Goal: Task Accomplishment & Management: Complete application form

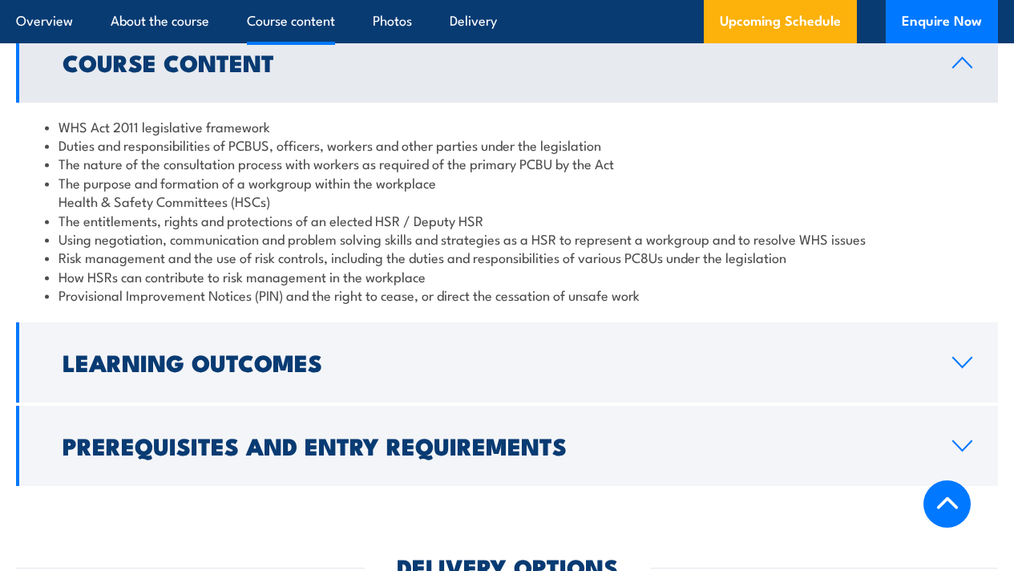
scroll to position [1849, 0]
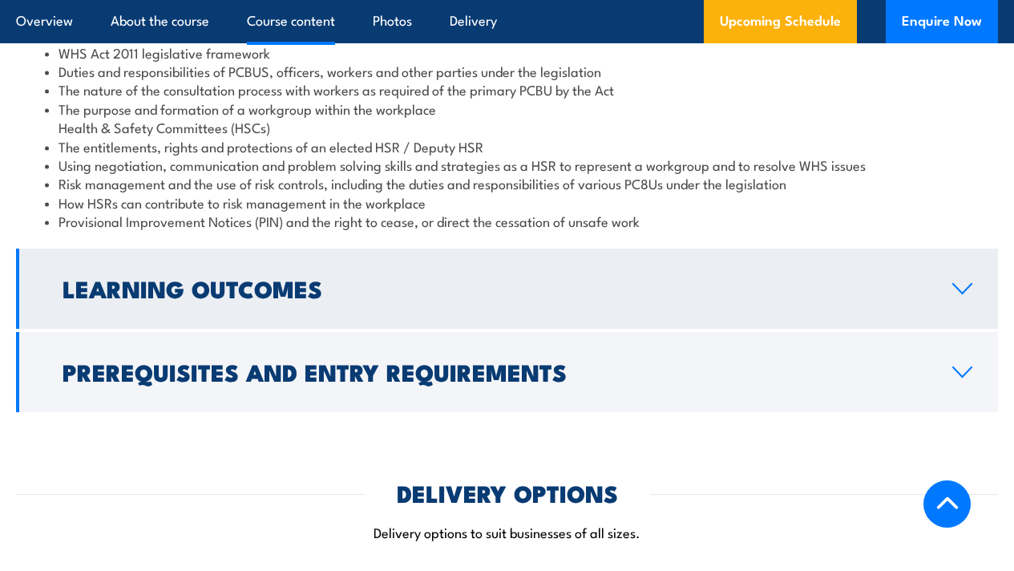
click at [189, 298] on h2 "Learning Outcomes" at bounding box center [495, 287] width 864 height 21
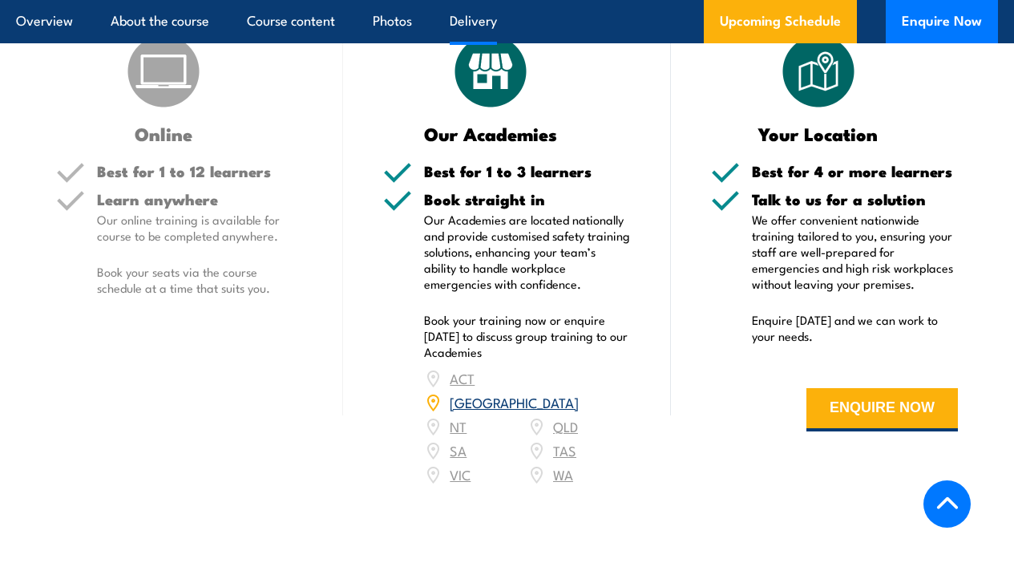
scroll to position [2264, 0]
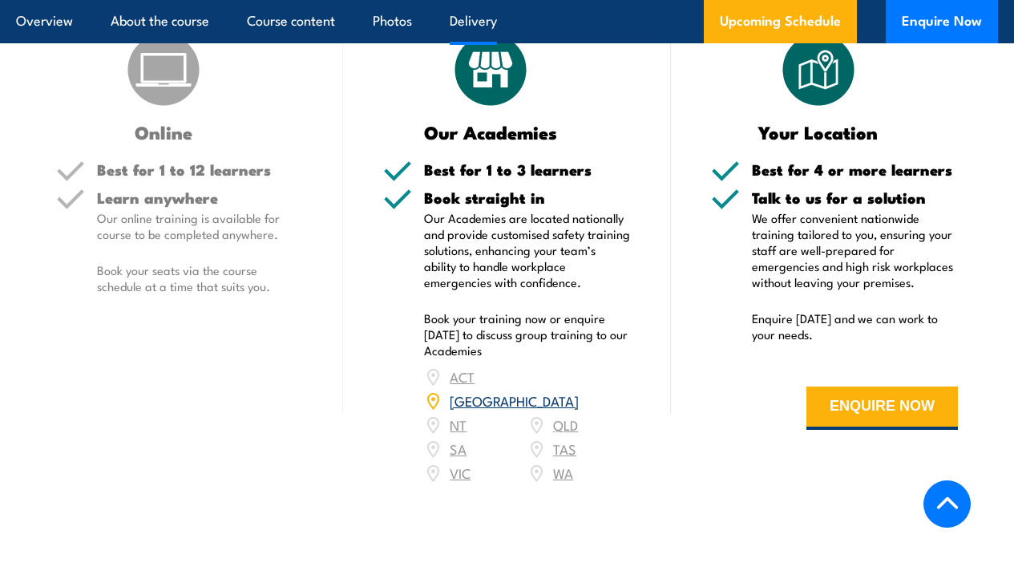
click at [561, 410] on link "[GEOGRAPHIC_DATA]" at bounding box center [514, 399] width 129 height 19
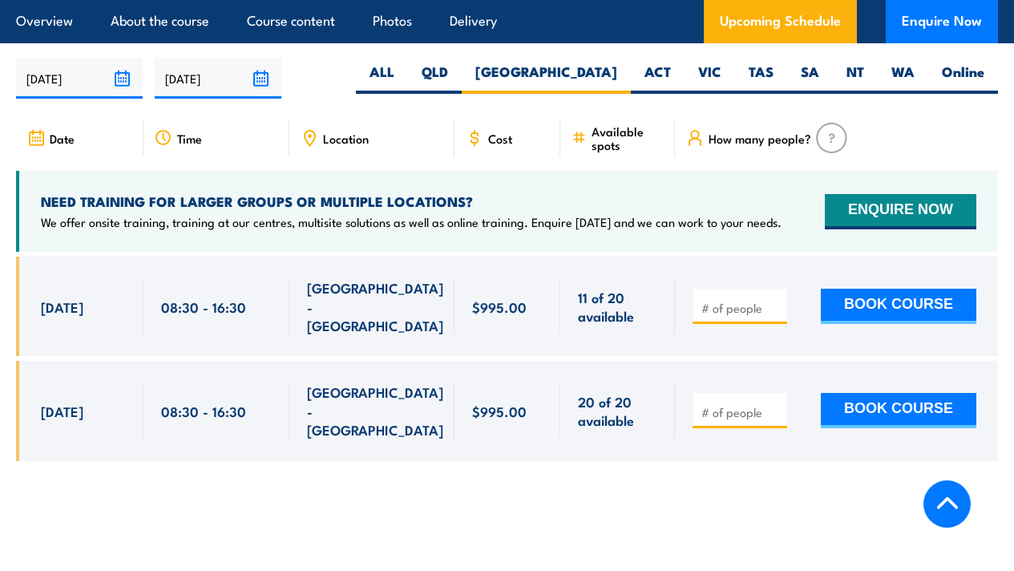
scroll to position [2979, 0]
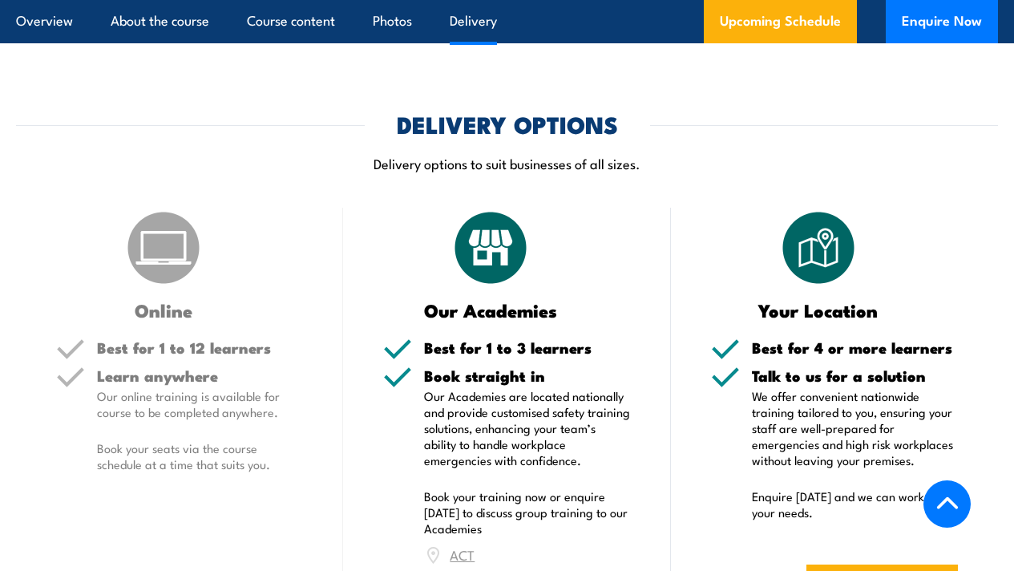
scroll to position [2272, 0]
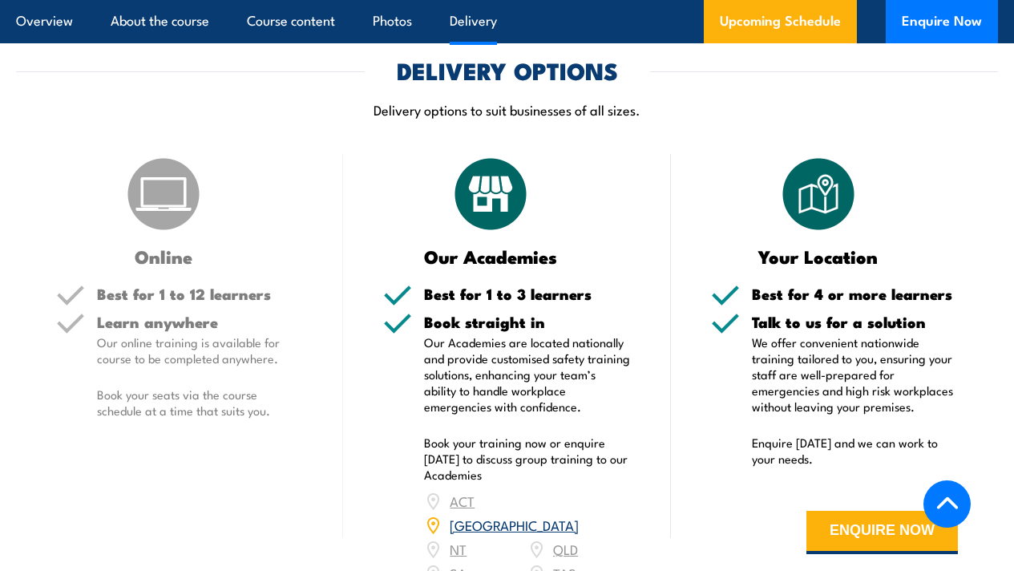
click at [936, 494] on icon at bounding box center [948, 504] width 24 height 24
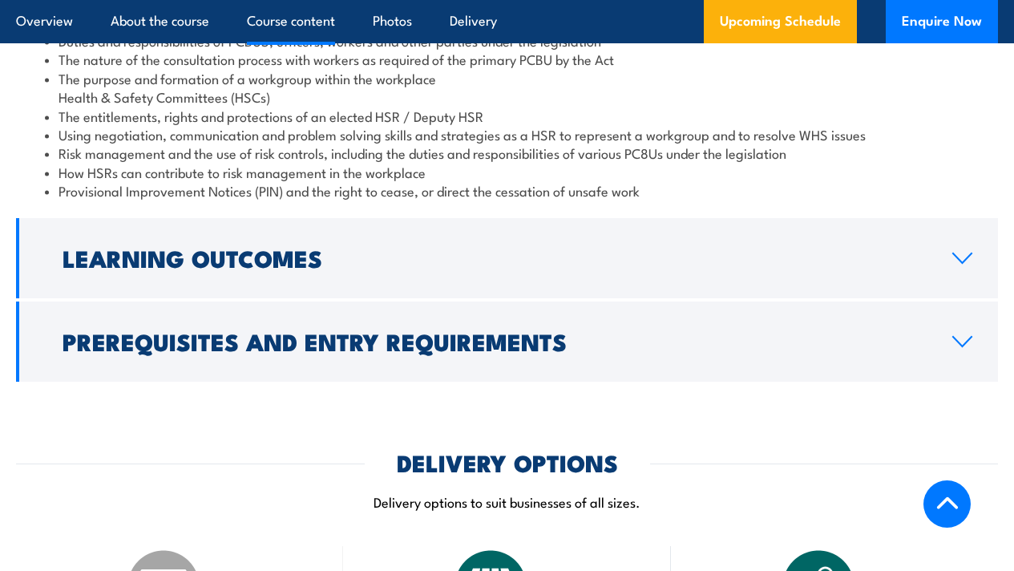
scroll to position [1880, 0]
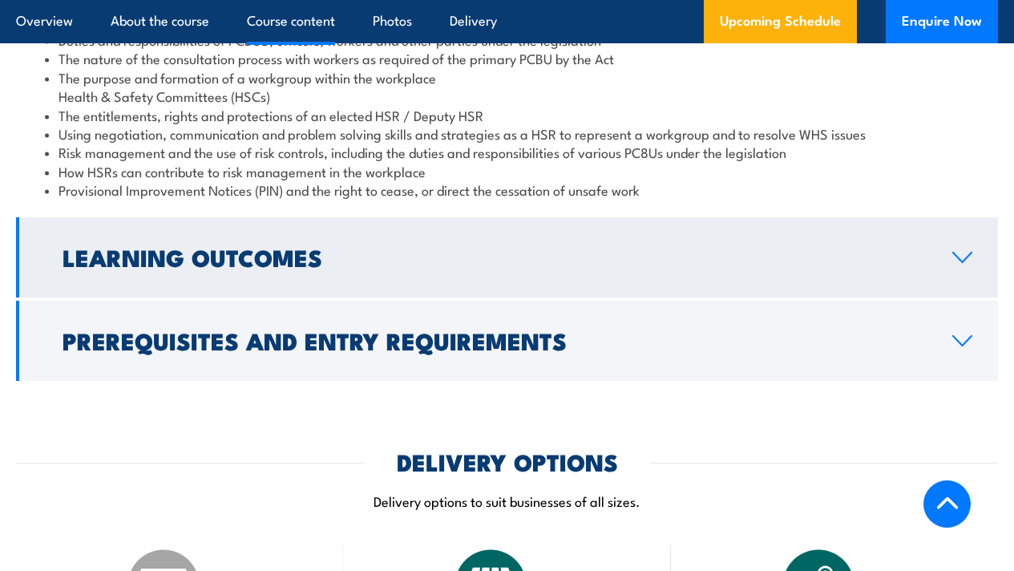
click at [255, 267] on h2 "Learning Outcomes" at bounding box center [495, 256] width 864 height 21
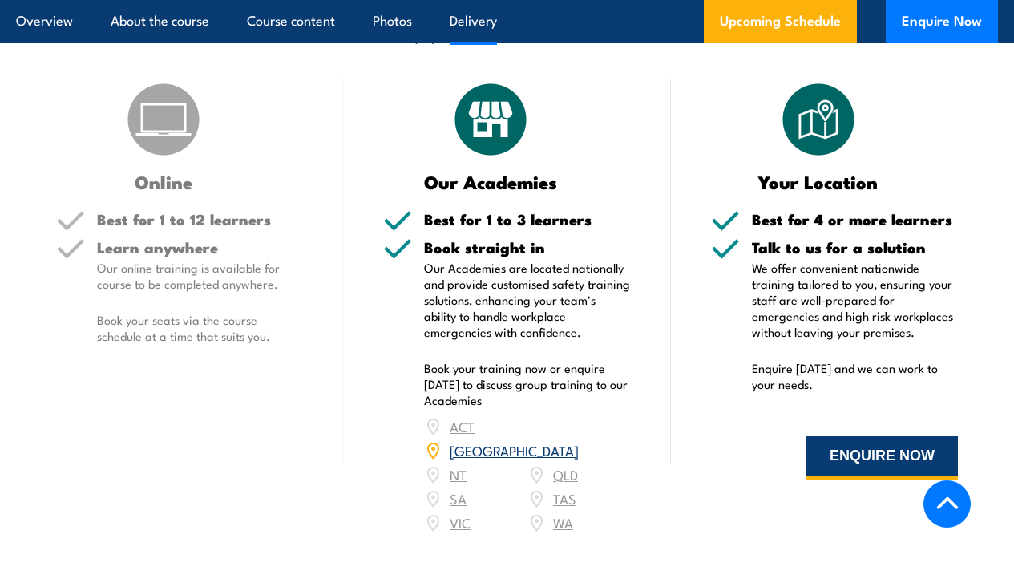
scroll to position [2216, 0]
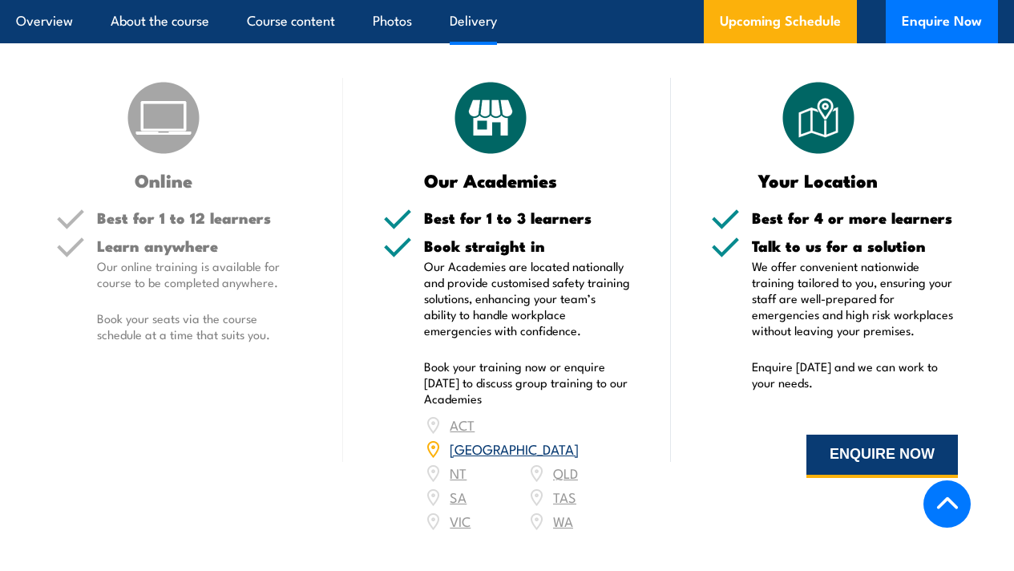
click at [864, 478] on button "ENQUIRE NOW" at bounding box center [883, 456] width 152 height 43
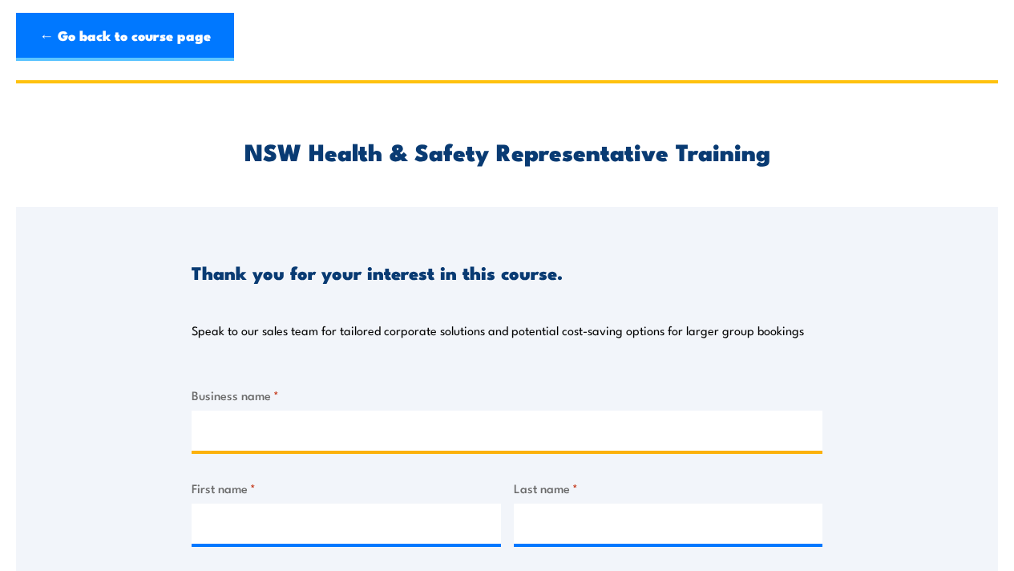
click at [216, 429] on input "Business name *" at bounding box center [507, 431] width 631 height 40
type input "No Business but the Rural Fire Brigade, [GEOGRAPHIC_DATA]"
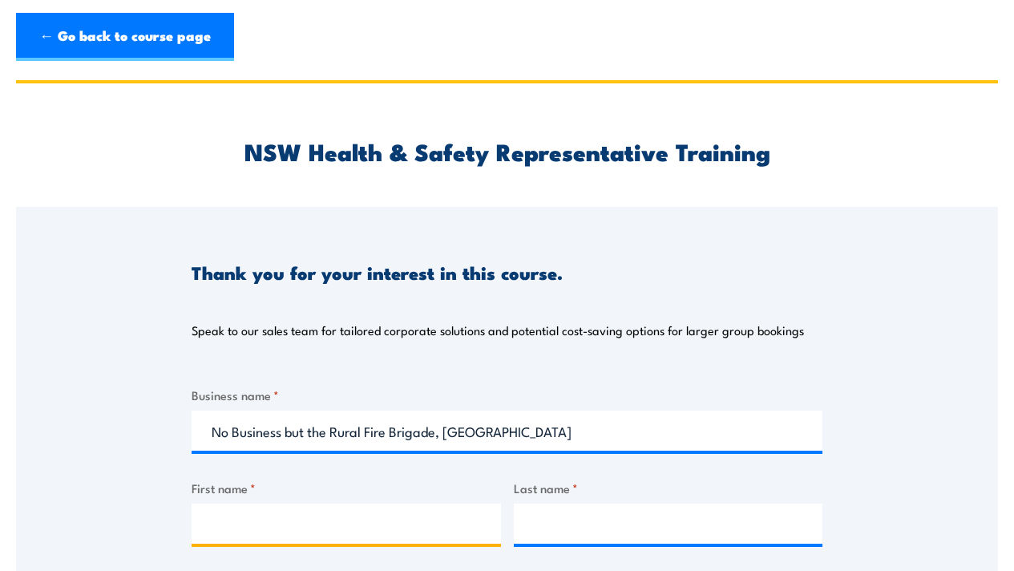
click at [216, 515] on input "First name *" at bounding box center [347, 524] width 310 height 40
type input "Hans"
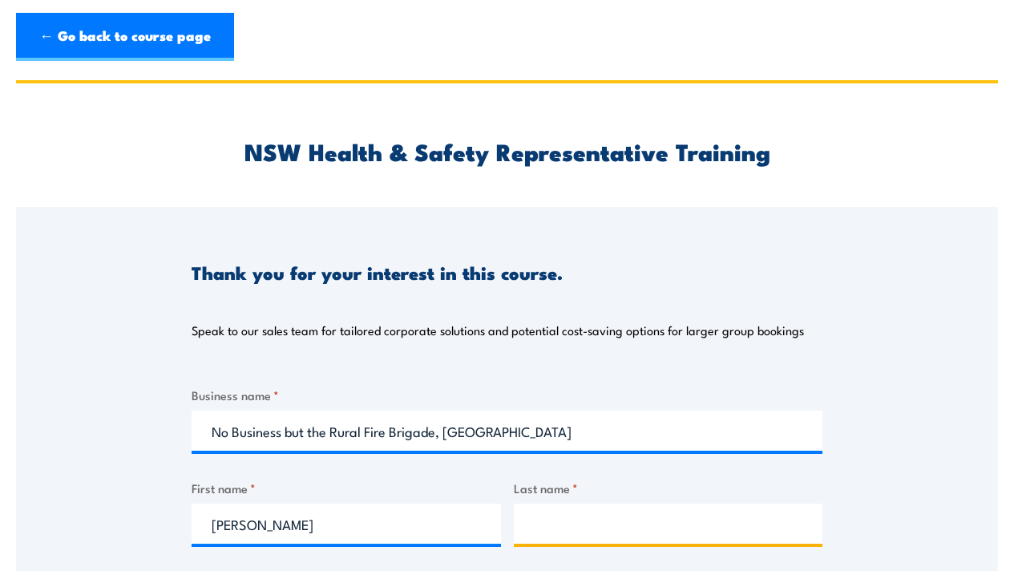
click at [532, 528] on input "Last name *" at bounding box center [669, 524] width 310 height 40
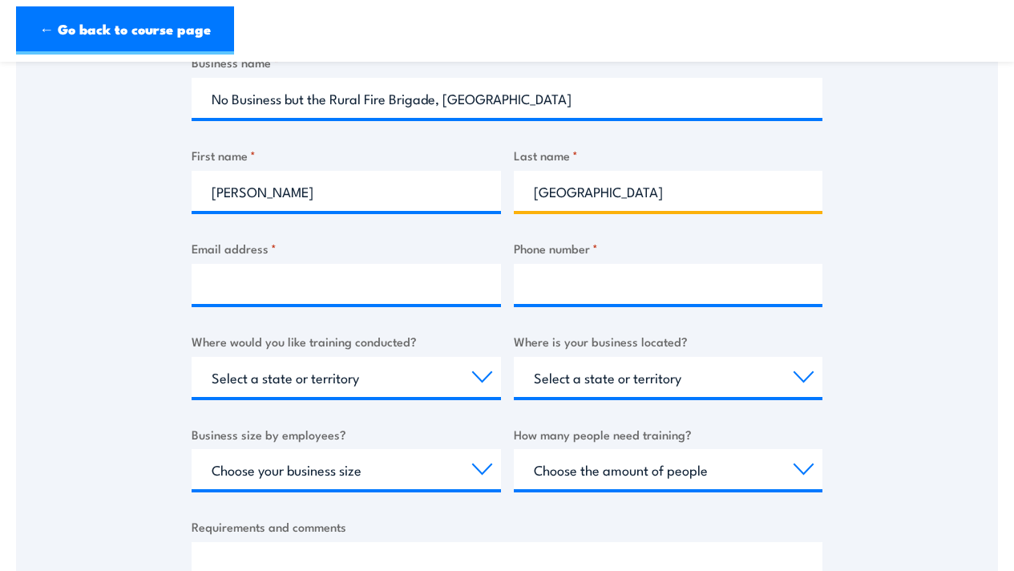
scroll to position [327, 0]
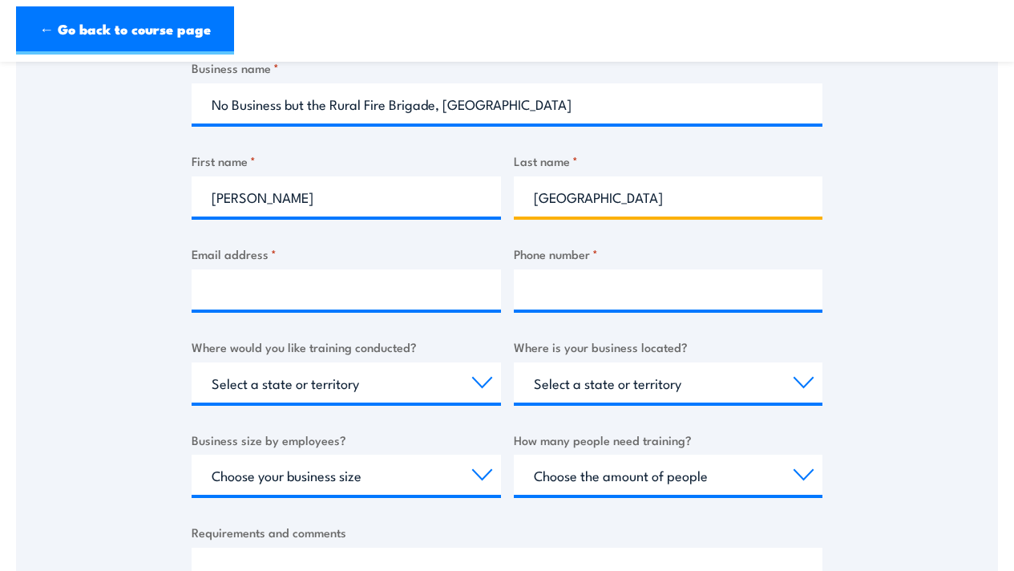
type input "Hulsbosch"
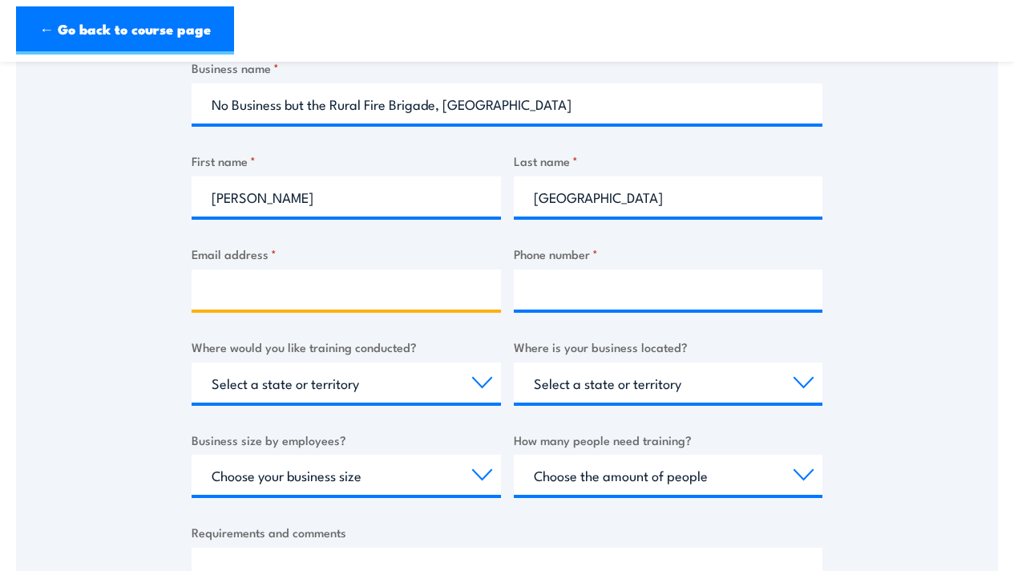
click at [222, 289] on input "Email address *" at bounding box center [347, 289] width 310 height 40
type input "jam@hulsbosch.com.au"
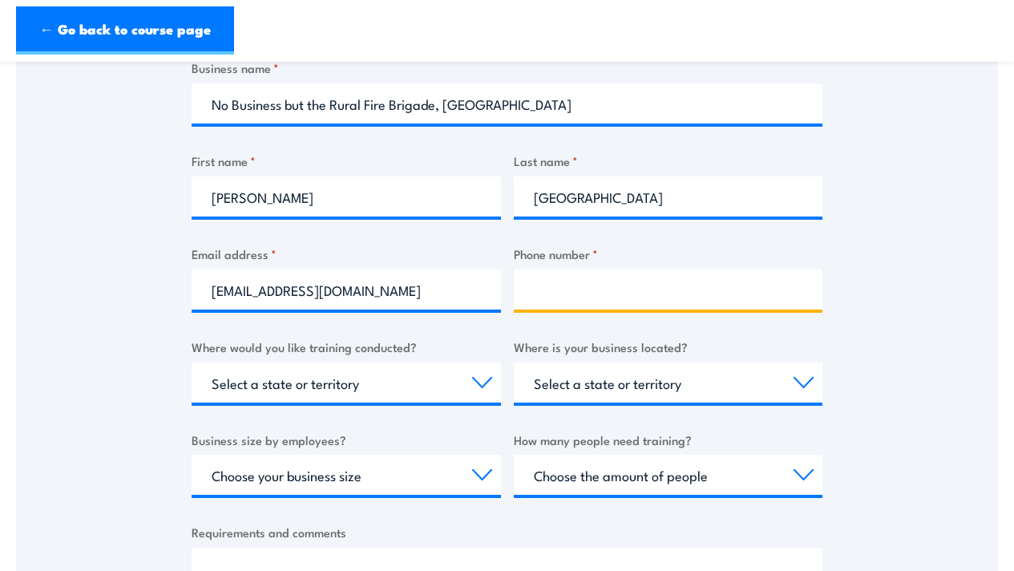
click at [533, 291] on input "Phone number *" at bounding box center [669, 289] width 310 height 40
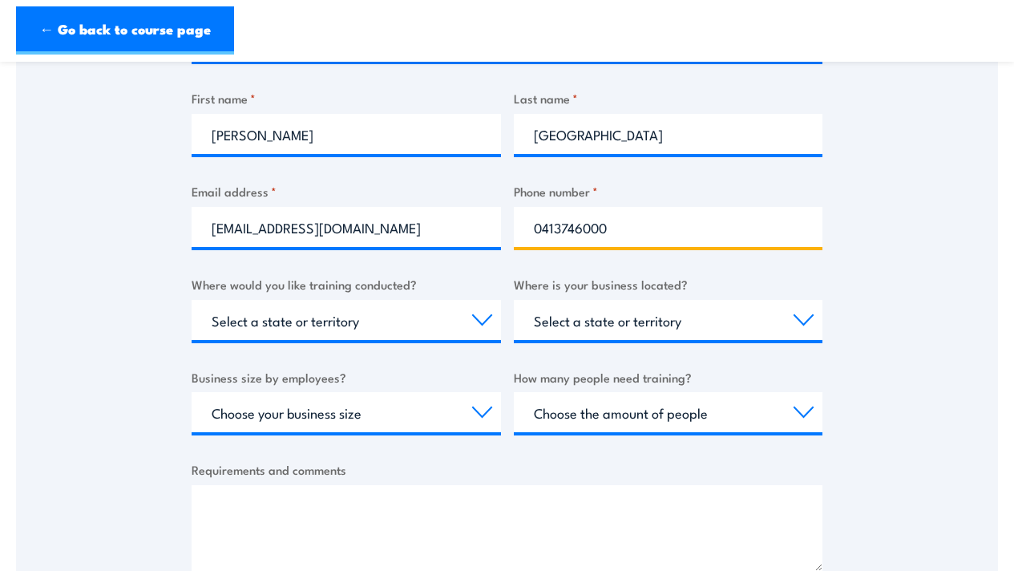
scroll to position [375, 0]
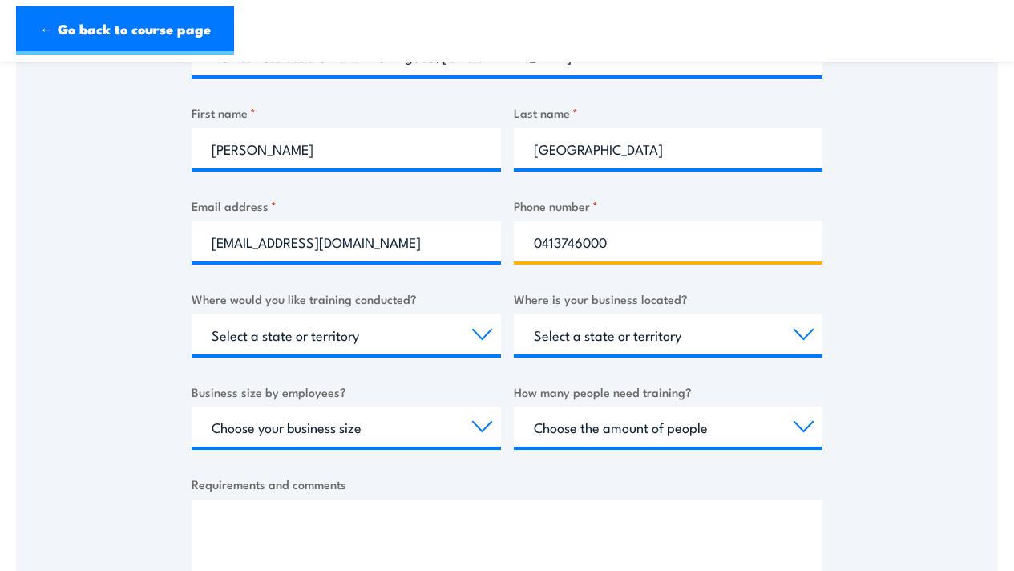
type input "0413746000"
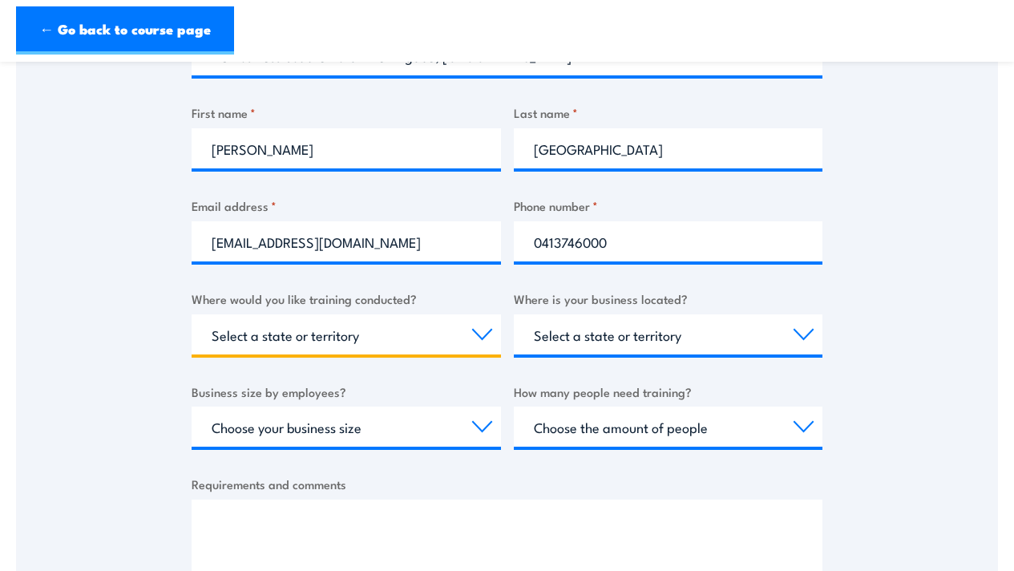
click at [483, 335] on select "Select a state or territory Nationally - multiple locations QLD NSW VIC SA ACT …" at bounding box center [347, 334] width 310 height 40
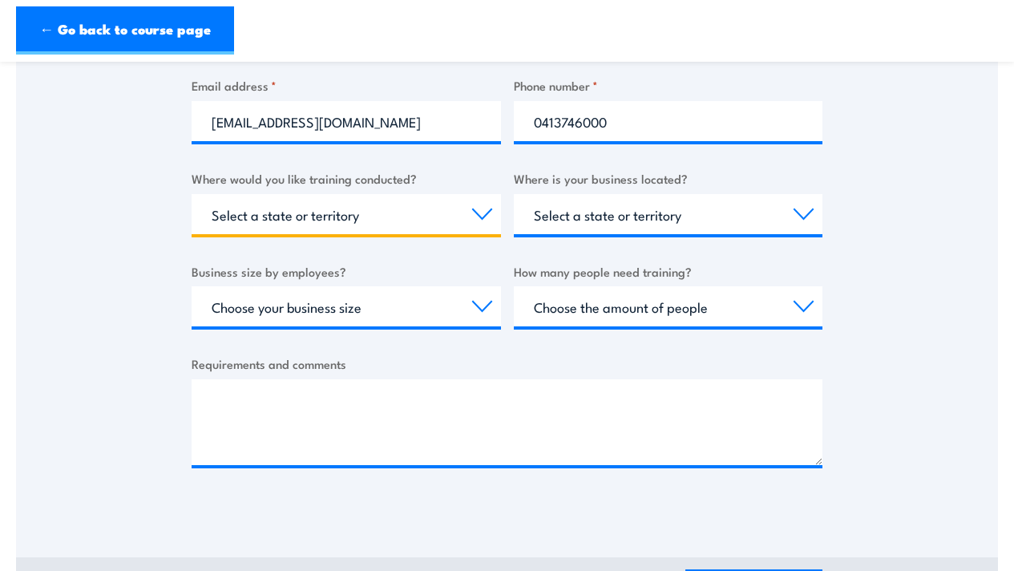
scroll to position [496, 0]
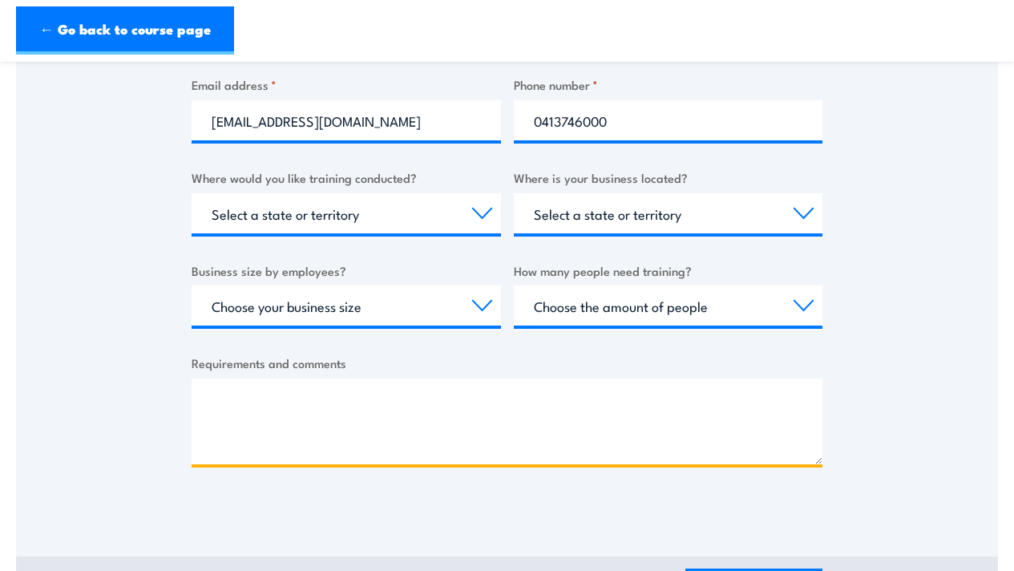
click at [204, 401] on textarea "Requirements and comments" at bounding box center [507, 421] width 631 height 86
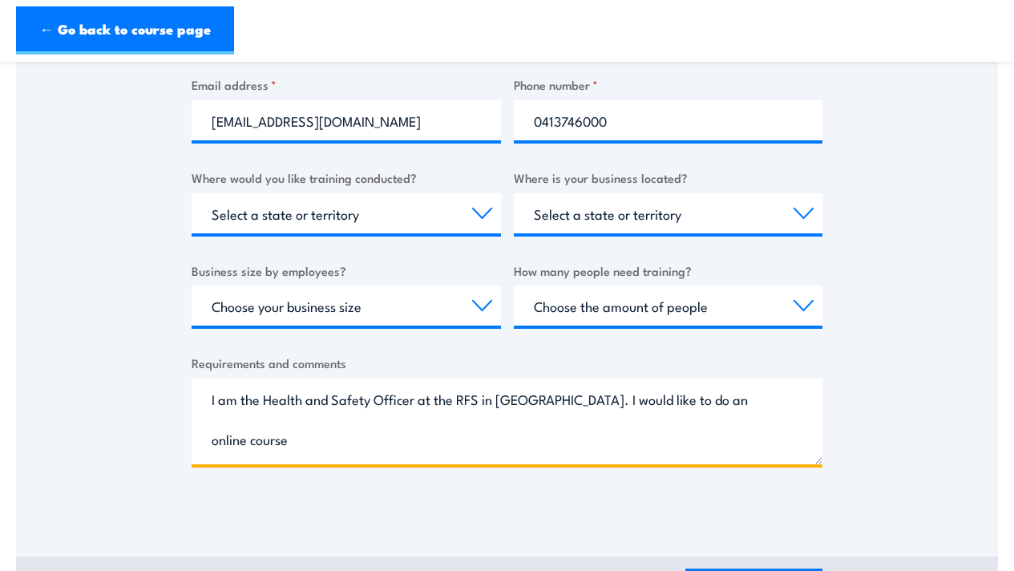
click at [261, 400] on textarea "I am the Health and Safety Officer at the RFS in Pearl Beach NSW. I would like …" at bounding box center [507, 421] width 631 height 86
click at [260, 399] on textarea "I am thenew Health and Safety Officer at the RFS in Pearl Beach NSW. I would li…" at bounding box center [507, 421] width 631 height 86
click at [293, 401] on textarea "I am the new Health and Safety Officer at the RFS in Pearl Beach NSW. I would l…" at bounding box center [507, 421] width 631 height 86
click at [311, 442] on textarea "I am the new Health and Safety Officer at the RFS in Pearl Beach NSW. I would l…" at bounding box center [507, 421] width 631 height 86
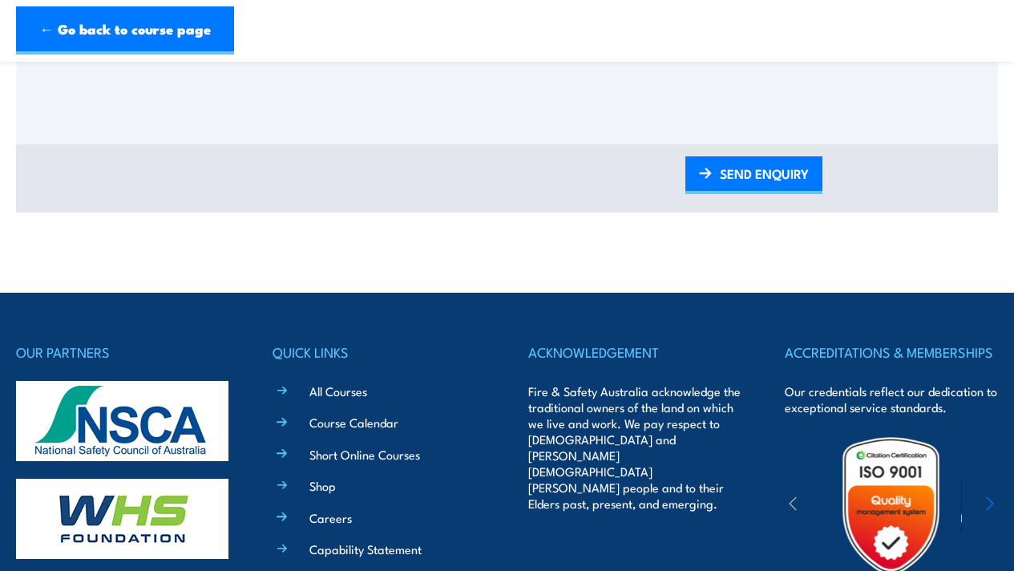
scroll to position [912, 0]
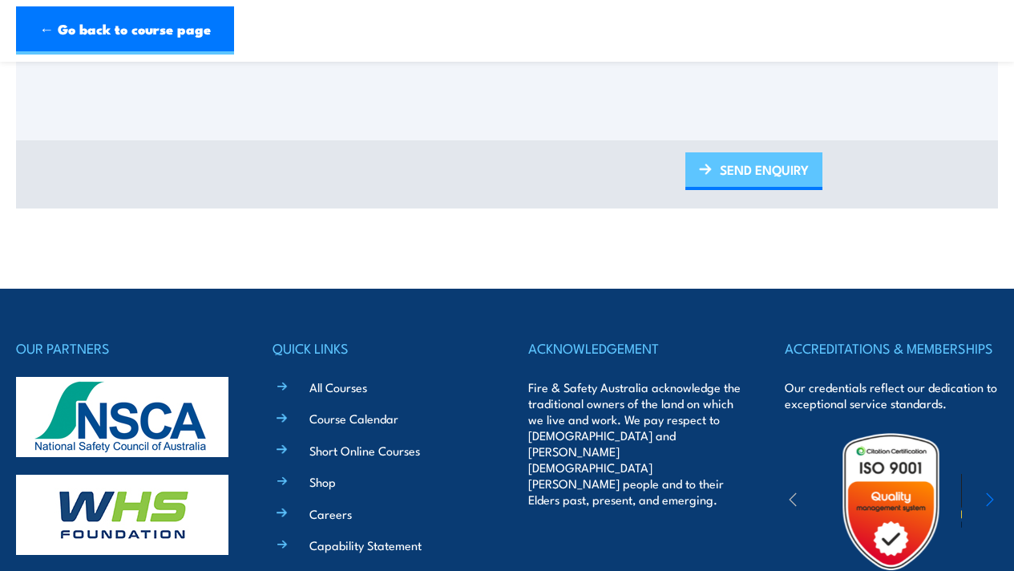
type textarea "I am the new Health and Safety Officer at the RFS in Pearl Beach NSW. I would l…"
click at [742, 168] on link "SEND ENQUIRY" at bounding box center [754, 171] width 137 height 38
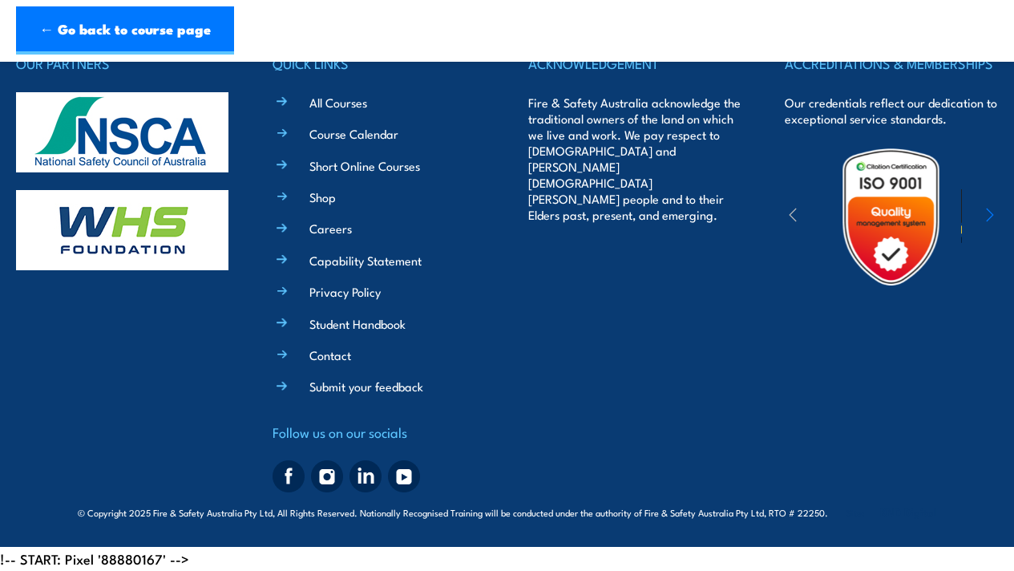
scroll to position [621, 0]
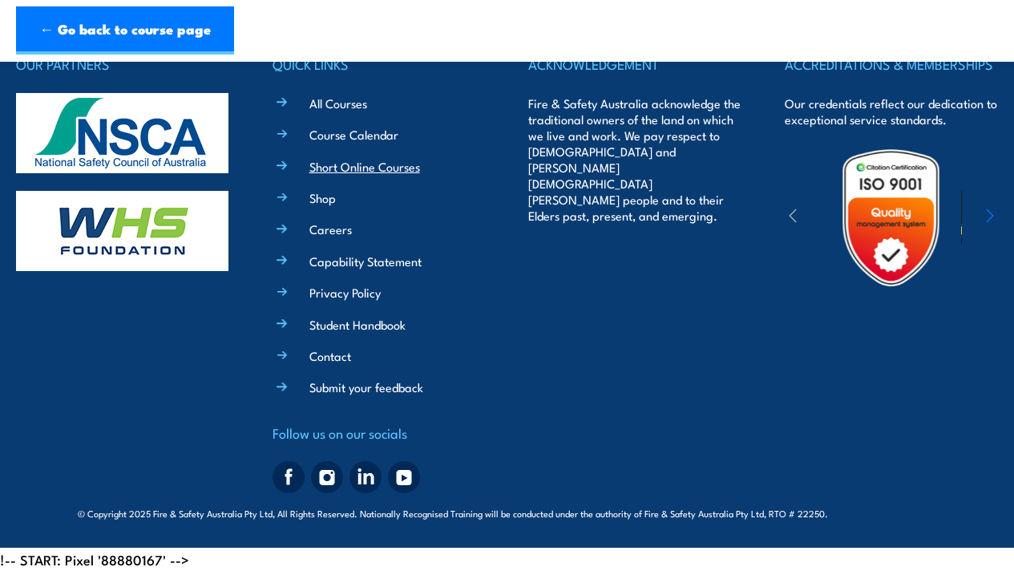
click at [356, 167] on link "Short Online Courses" at bounding box center [365, 166] width 111 height 17
